Goal: Task Accomplishment & Management: Manage account settings

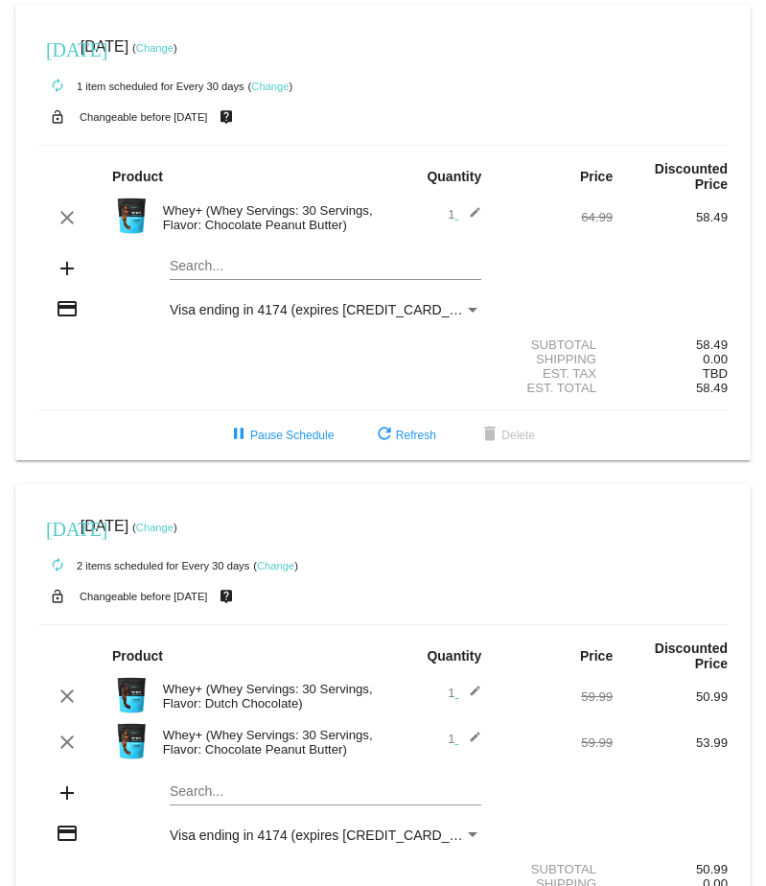
click at [262, 81] on link "Change" at bounding box center [269, 87] width 37 height 12
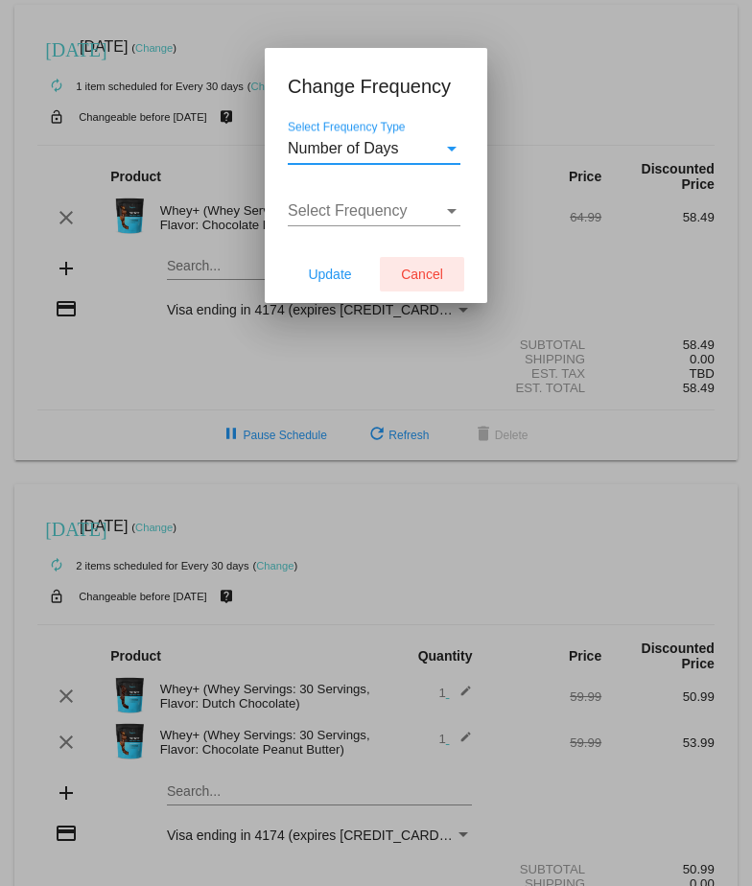
click at [418, 269] on span "Cancel" at bounding box center [422, 274] width 42 height 15
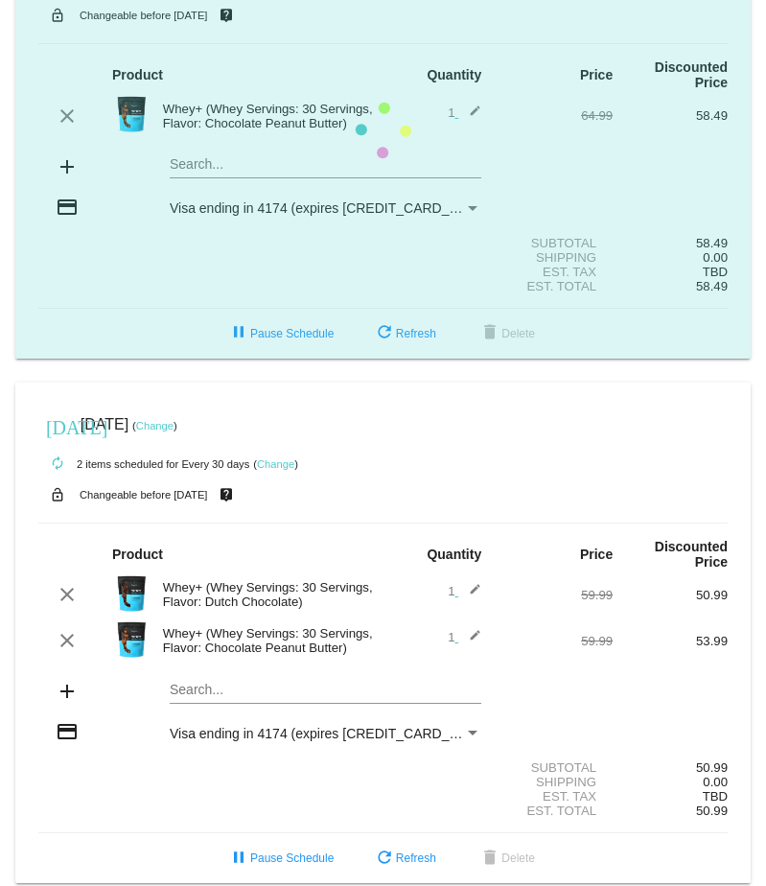
scroll to position [104, 0]
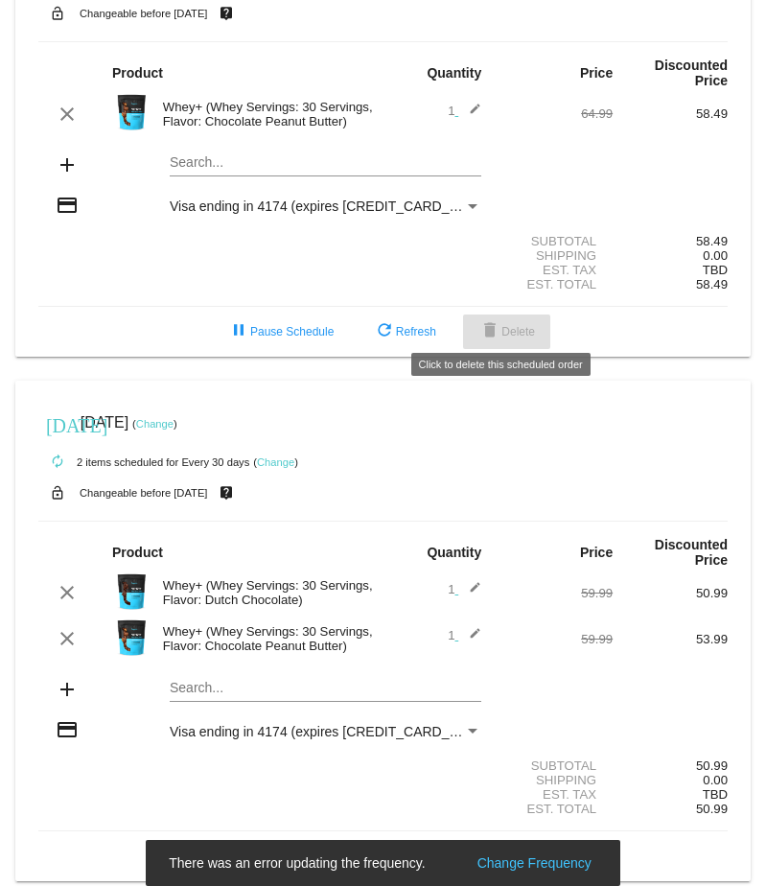
click at [518, 326] on span "delete Delete" at bounding box center [507, 331] width 57 height 13
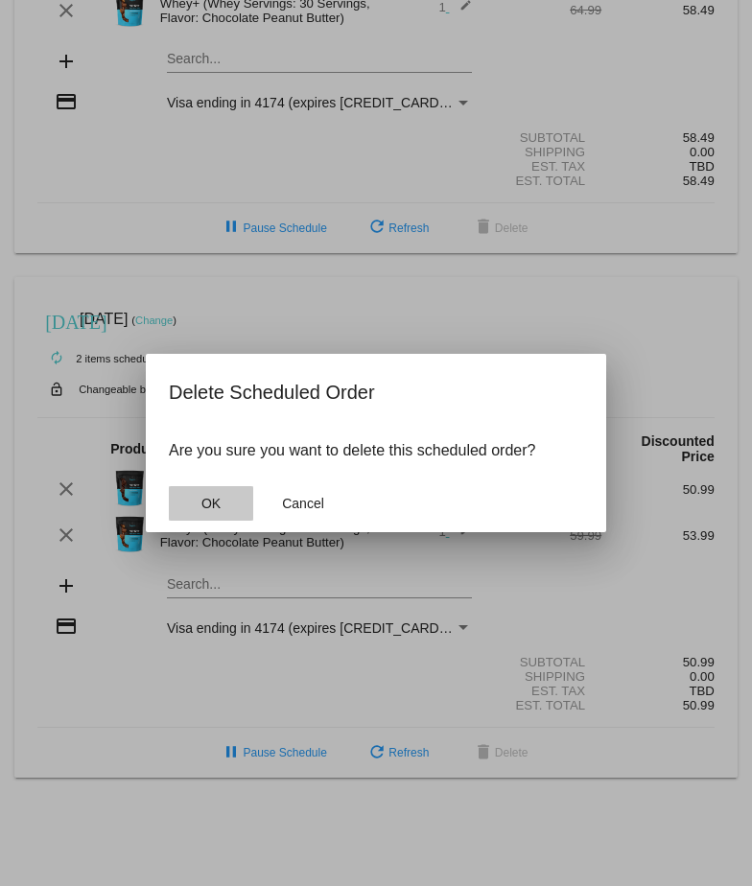
click at [195, 494] on button "OK" at bounding box center [211, 503] width 84 height 35
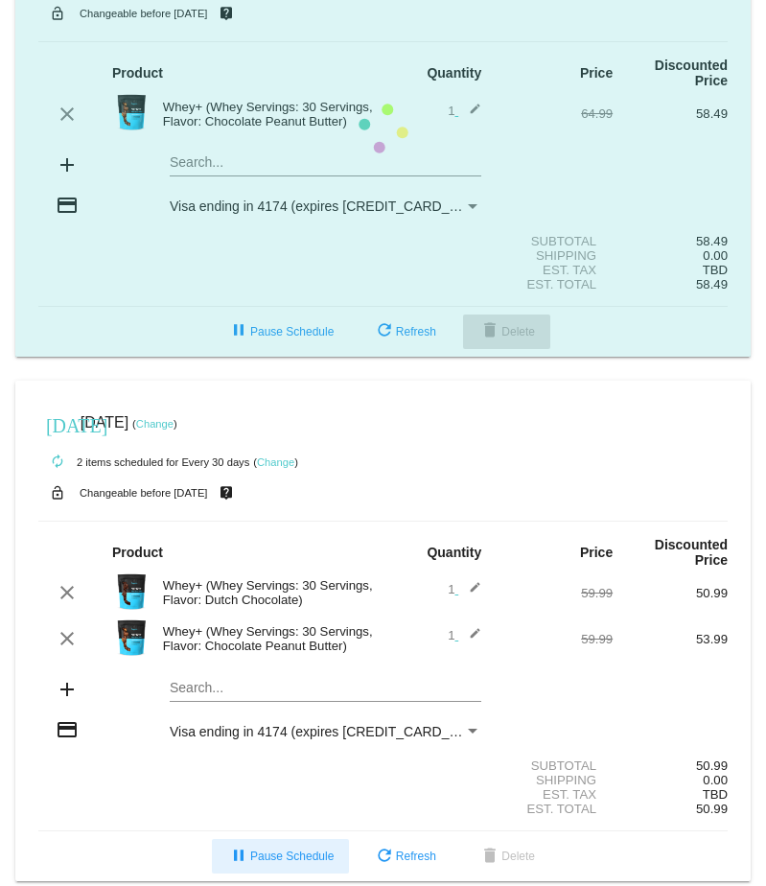
scroll to position [0, 0]
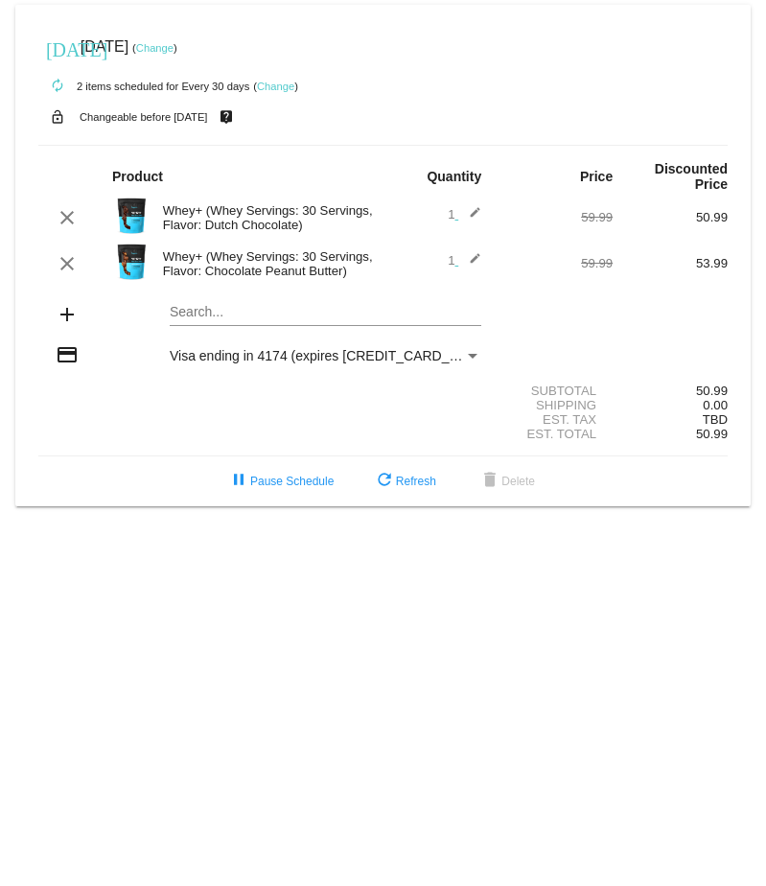
click at [296, 249] on div "Whey+ (Whey Servings: 30 Servings, Flavor: Chocolate Peanut Butter)" at bounding box center [268, 263] width 230 height 29
click at [476, 252] on mat-icon "edit" at bounding box center [469, 263] width 23 height 23
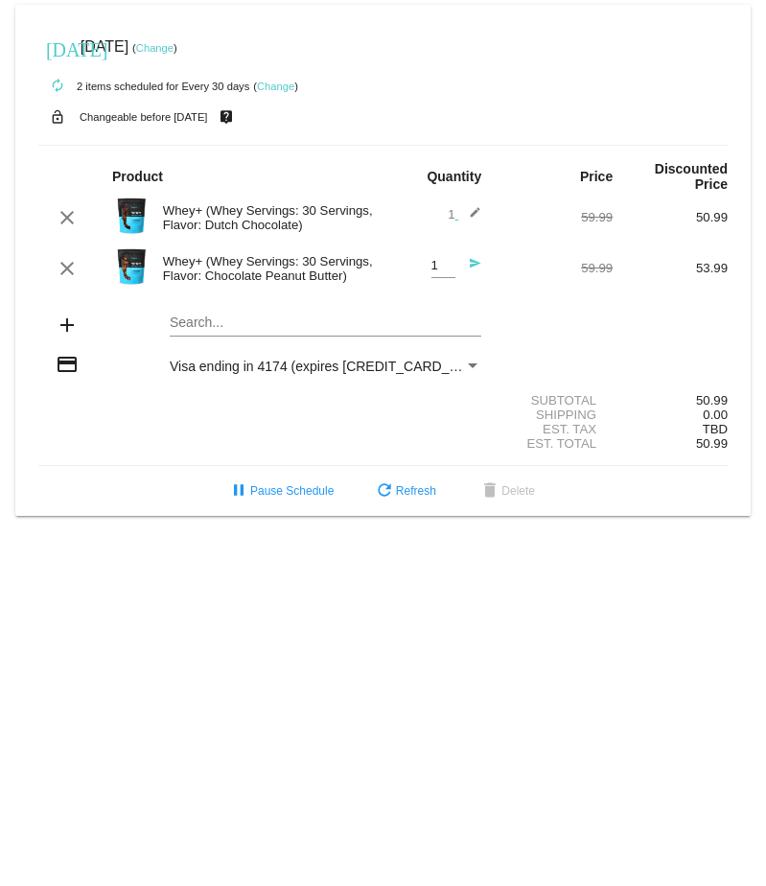
click at [74, 314] on mat-icon "add" at bounding box center [67, 325] width 23 height 23
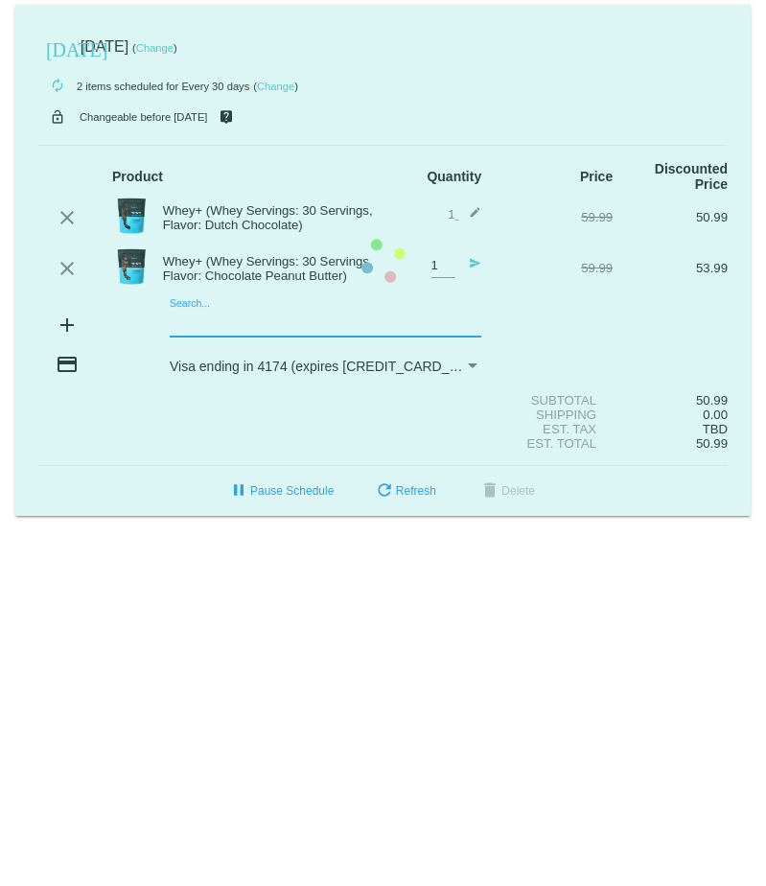
click at [208, 301] on mat-card "[DATE] [DATE] ( Change ) autorenew 2 items scheduled for Every 30 days ( Change…" at bounding box center [383, 260] width 736 height 511
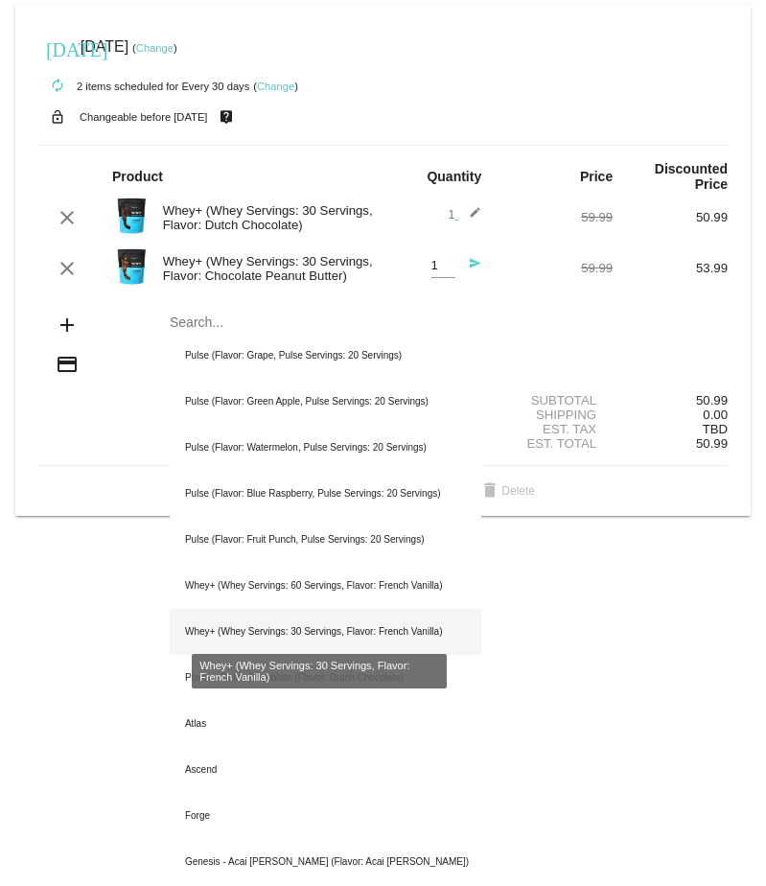
click at [348, 617] on div "Whey+ (Whey Servings: 30 Servings, Flavor: French Vanilla)" at bounding box center [326, 632] width 312 height 46
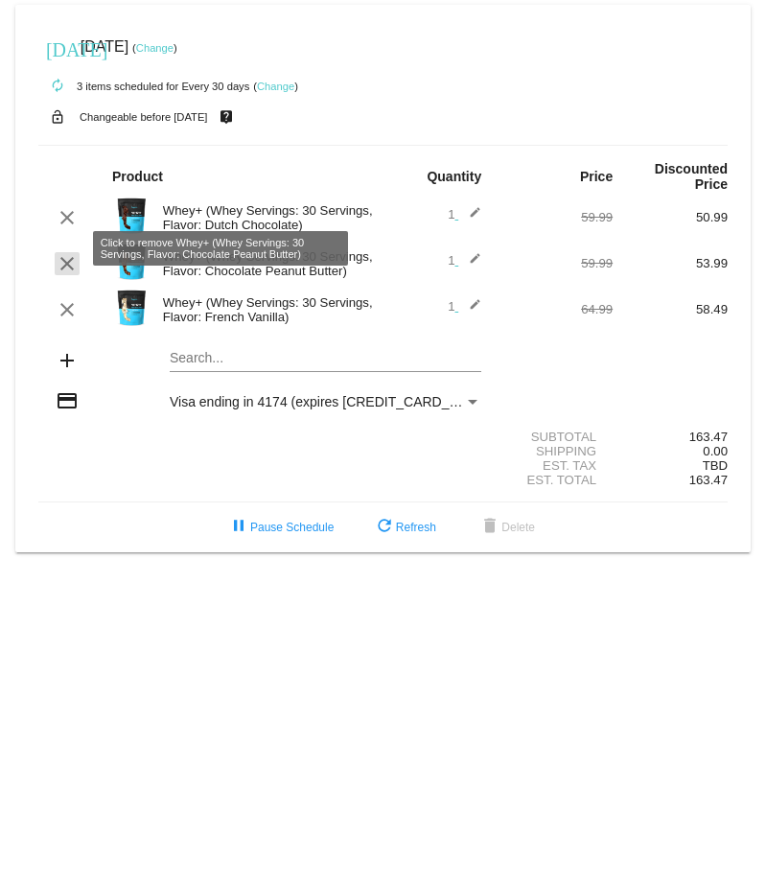
click at [73, 252] on mat-icon "clear" at bounding box center [67, 263] width 23 height 23
